Goal: Task Accomplishment & Management: Manage account settings

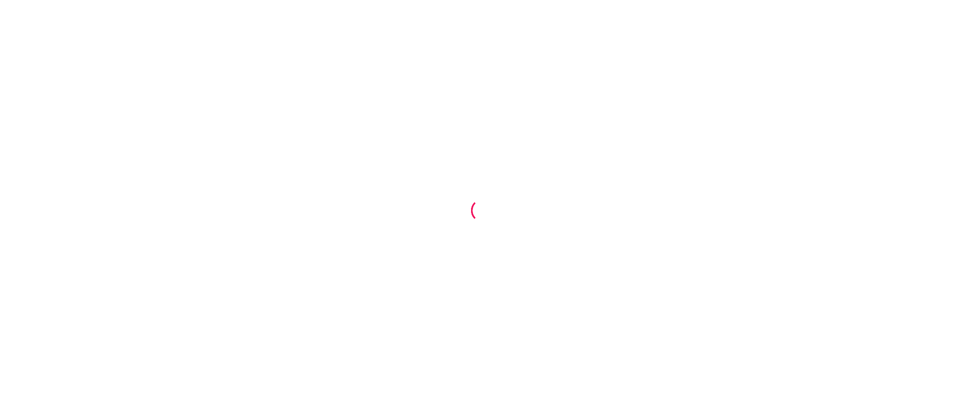
click at [605, 83] on div at bounding box center [486, 197] width 972 height 395
